Goal: Navigation & Orientation: Understand site structure

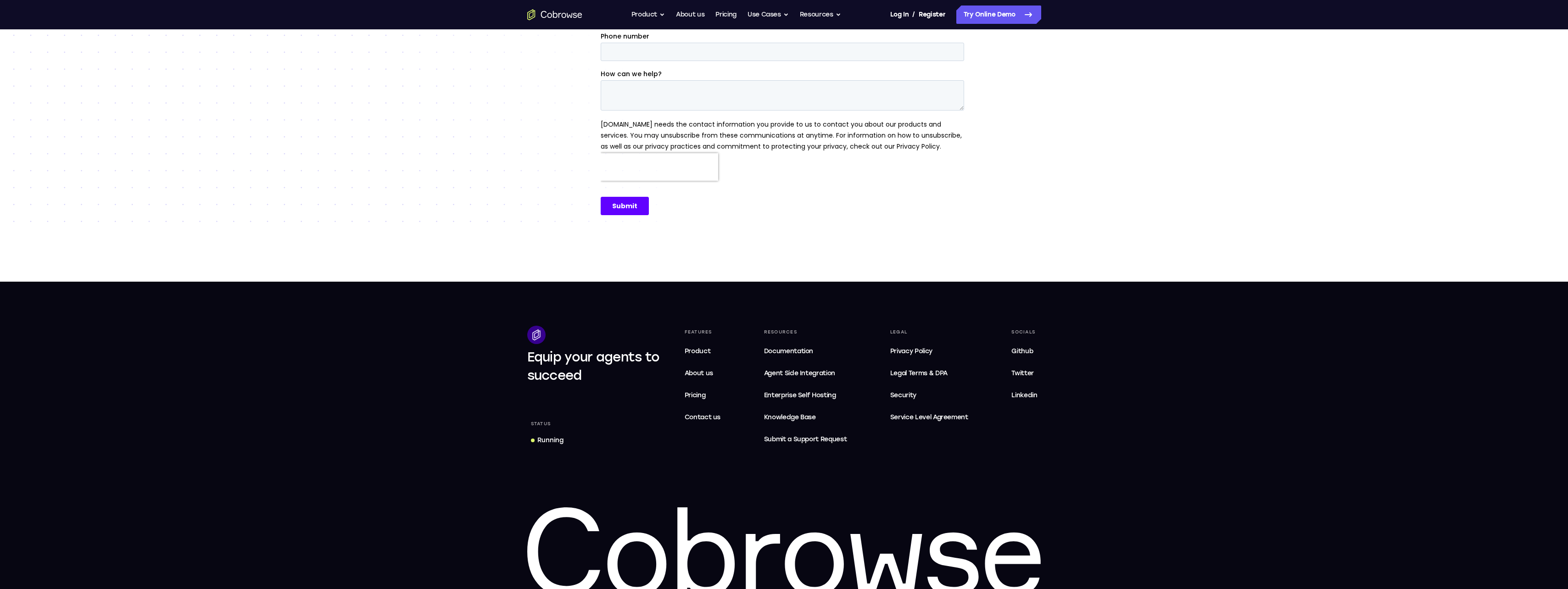
scroll to position [262, 0]
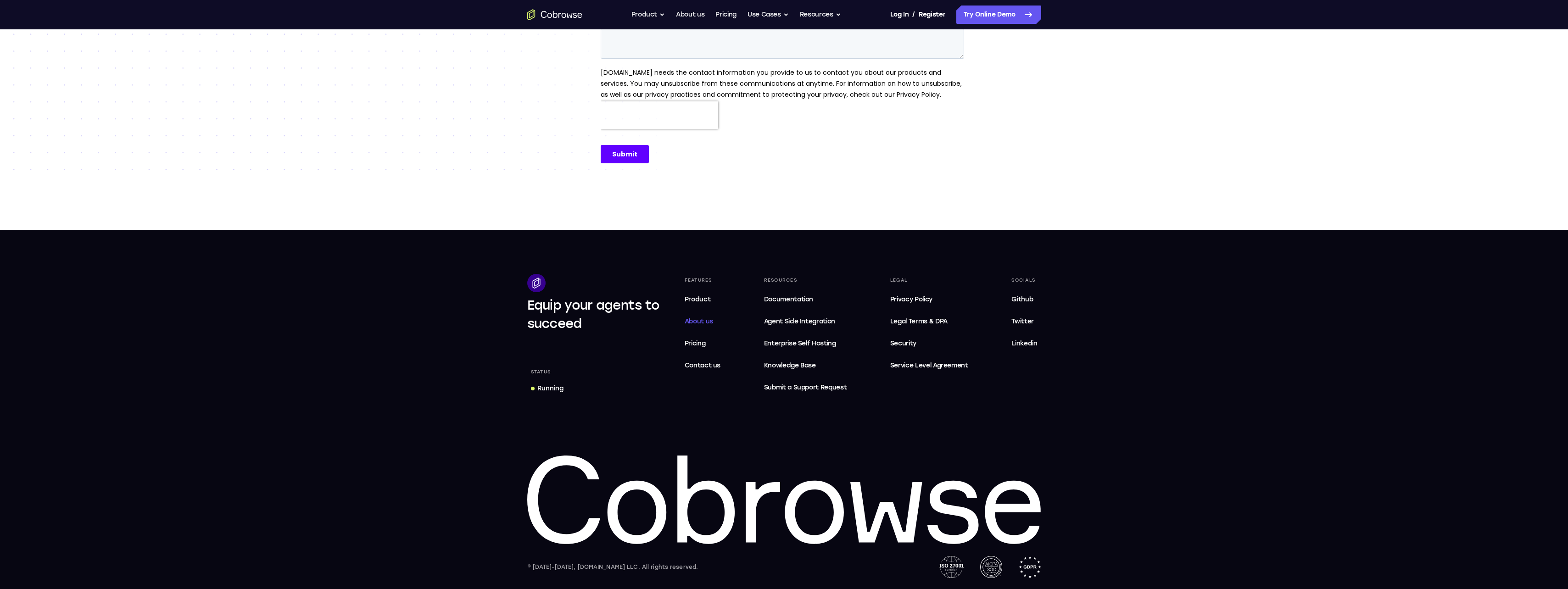
click at [699, 318] on span "About us" at bounding box center [698, 321] width 29 height 8
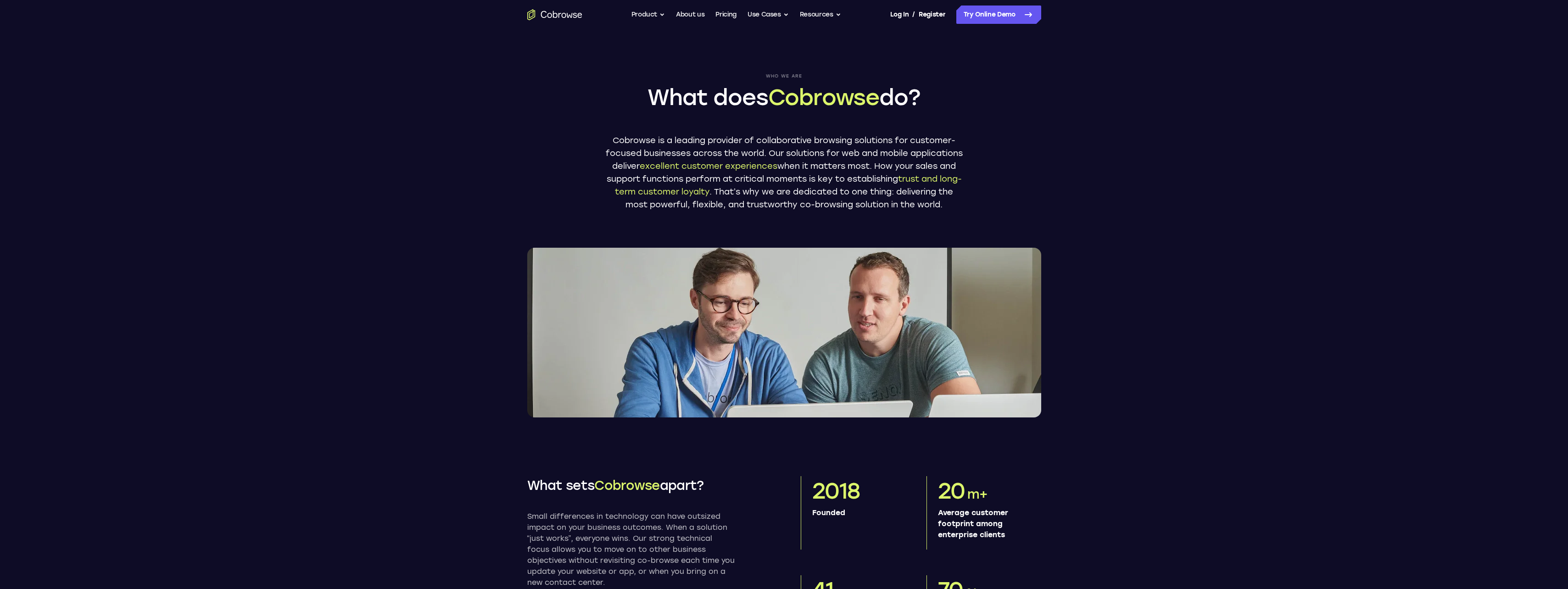
click at [409, 156] on header "Who we are What does Cobrowse do? Cobrowse is a leading provider of collaborati…" at bounding box center [784, 223] width 1568 height 388
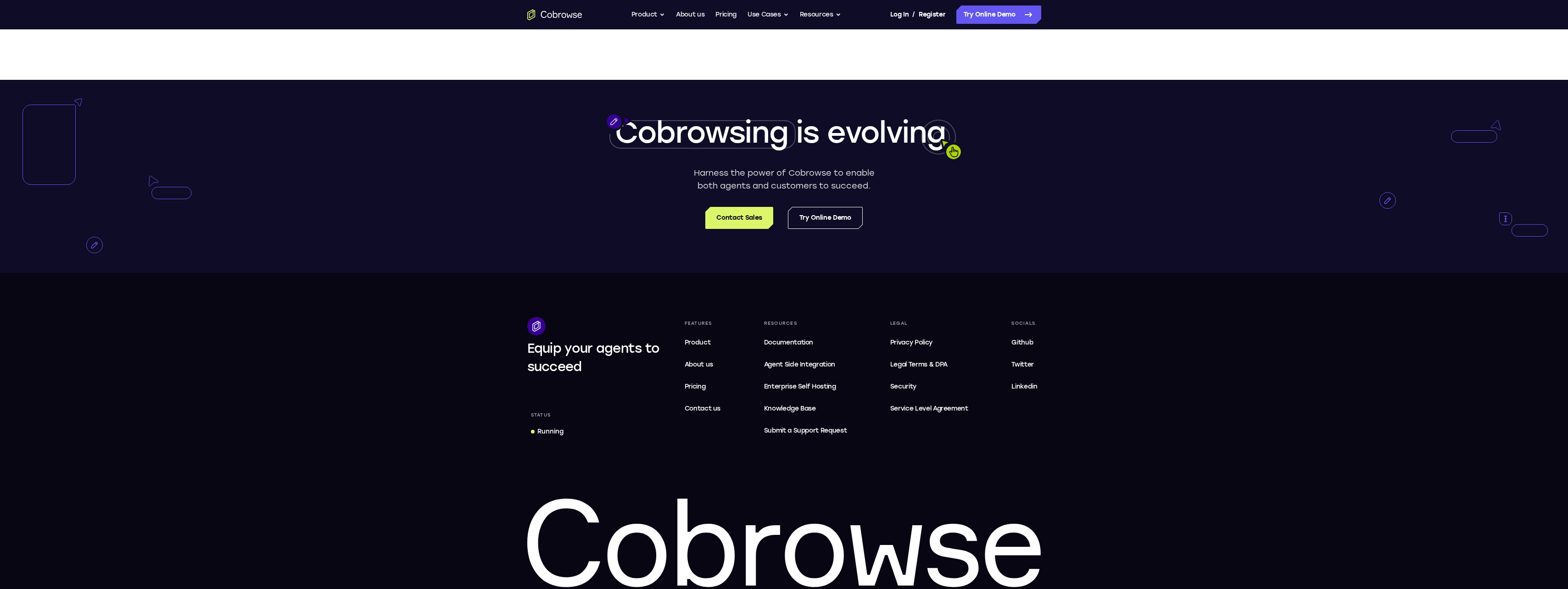
scroll to position [1603, 0]
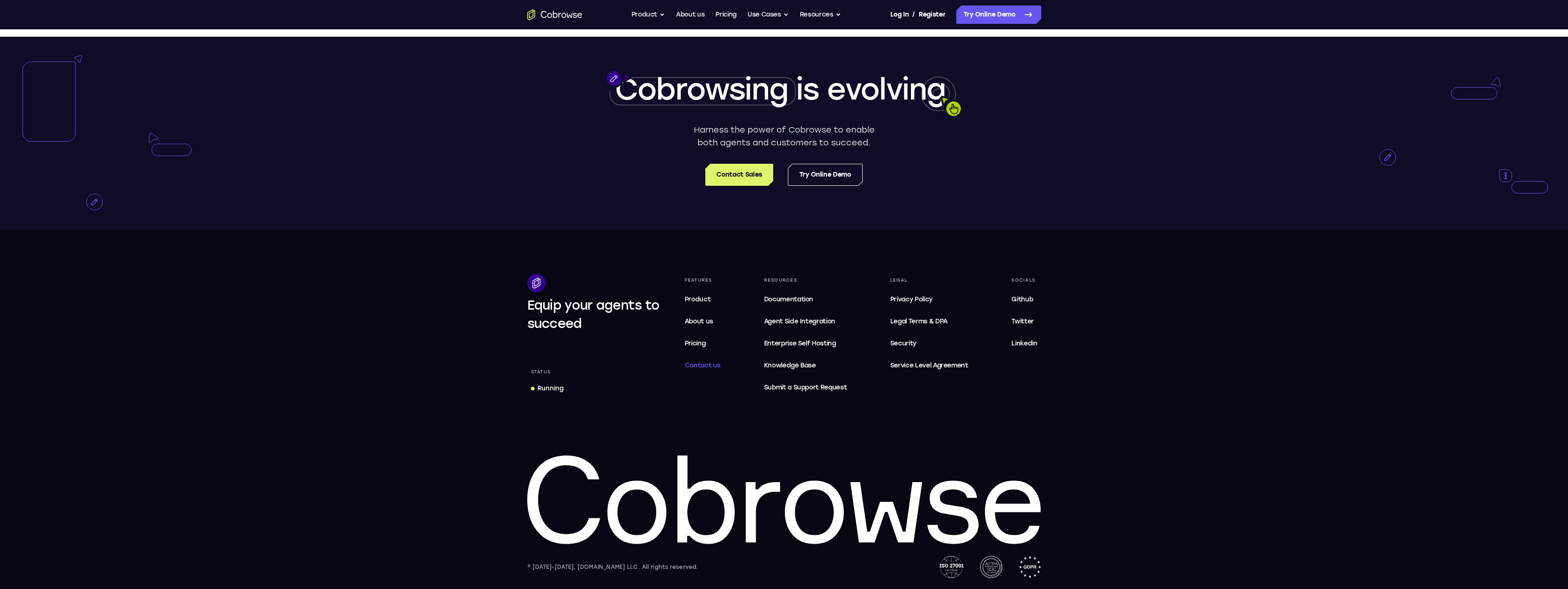
click at [697, 369] on link "Contact us" at bounding box center [702, 365] width 44 height 18
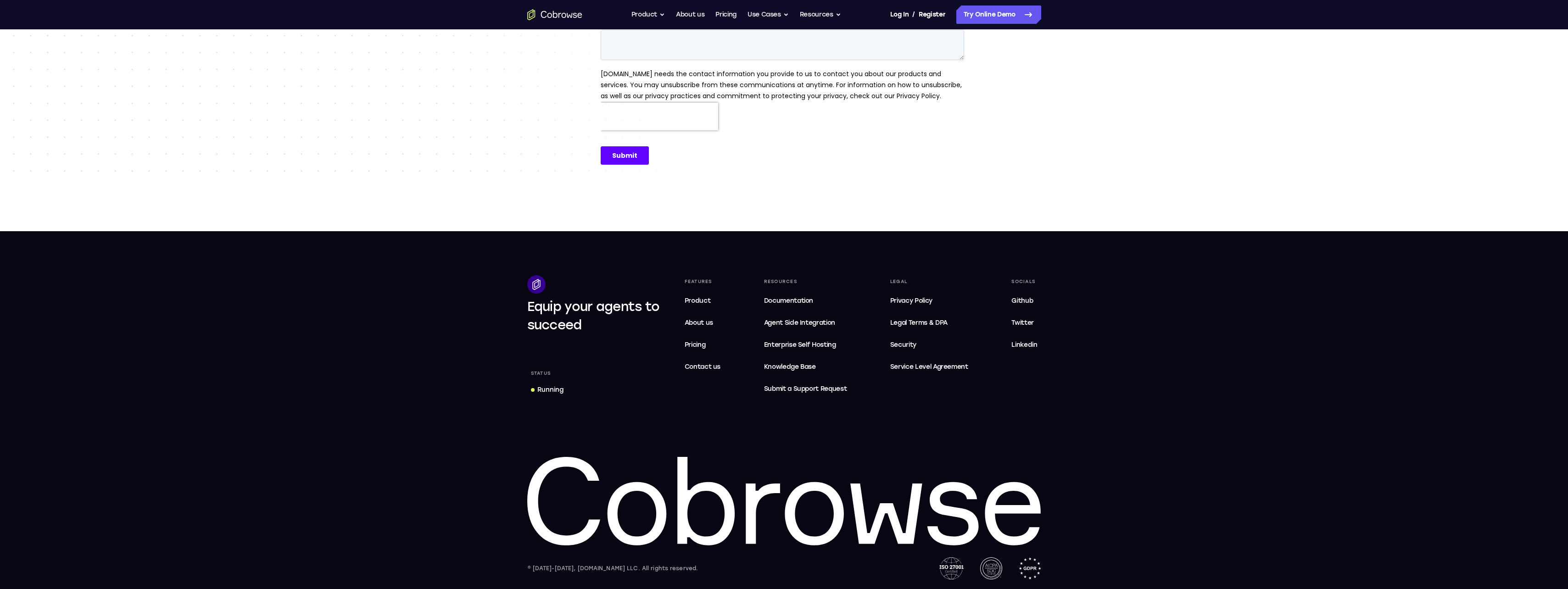
scroll to position [262, 0]
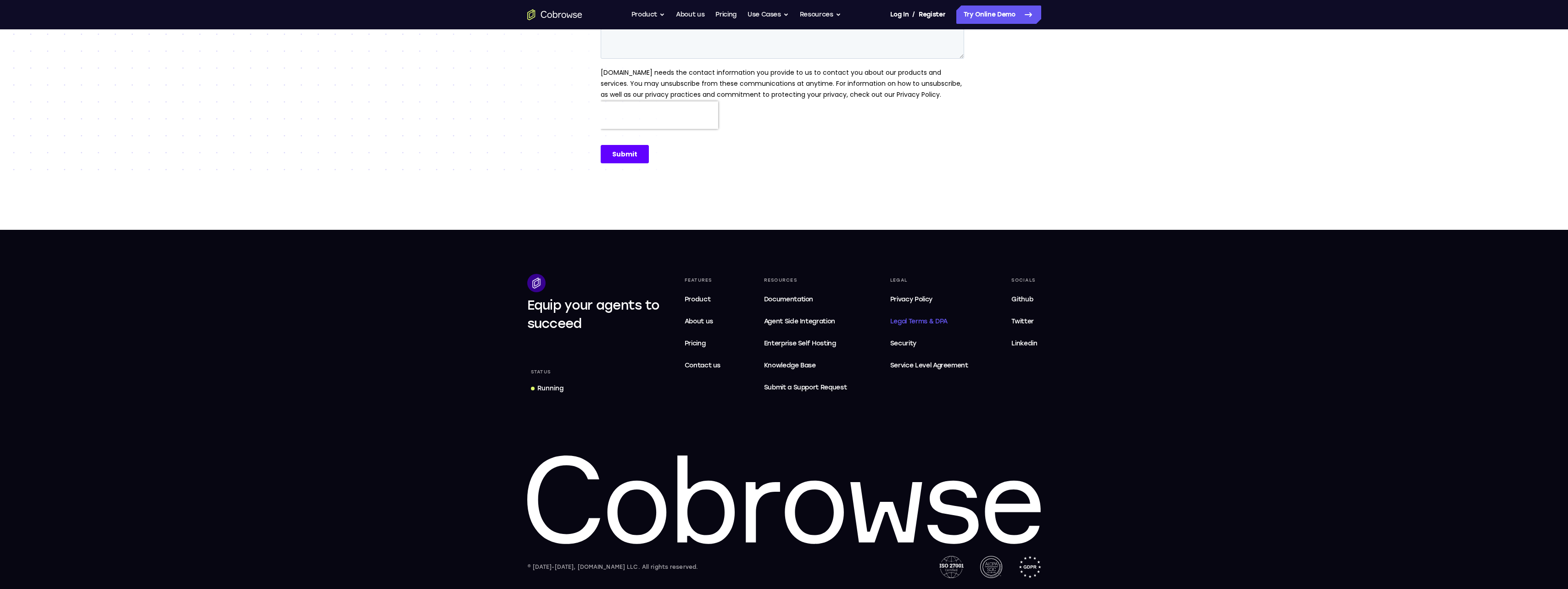
click at [919, 321] on span "Legal Terms & DPA" at bounding box center [919, 321] width 58 height 8
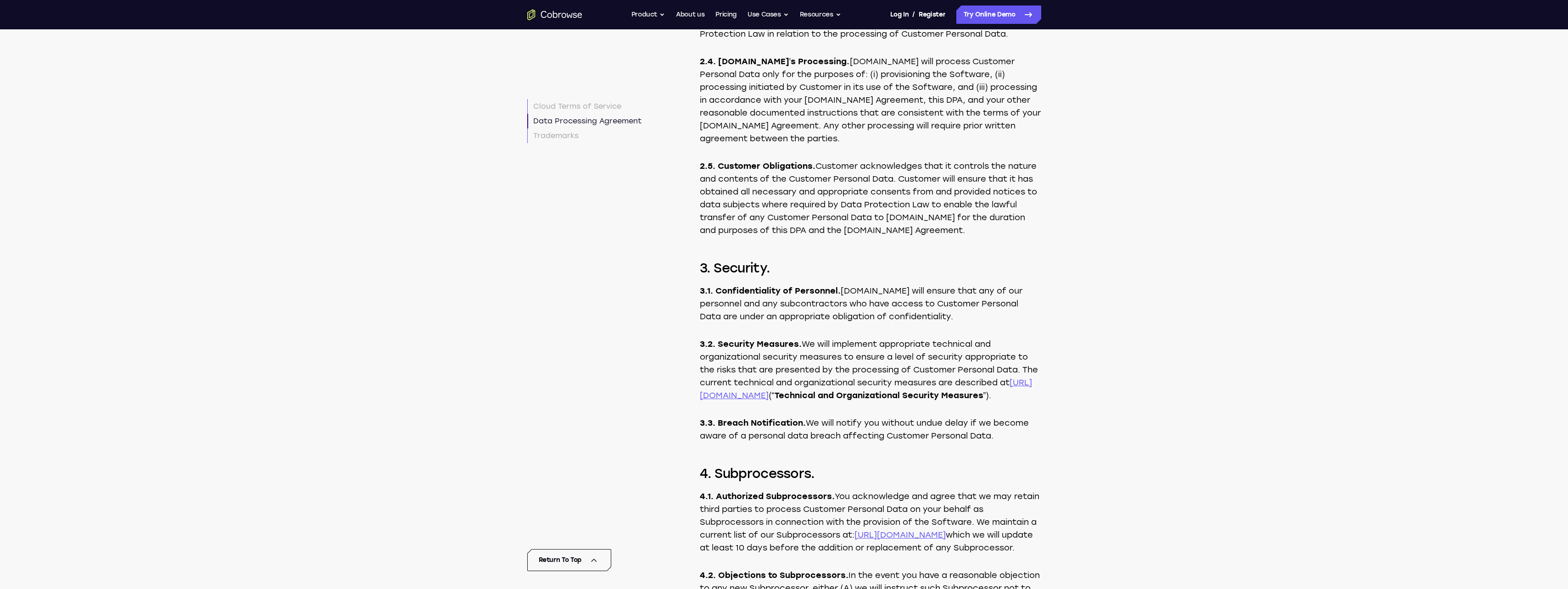
scroll to position [4094, 0]
